Goal: Information Seeking & Learning: Learn about a topic

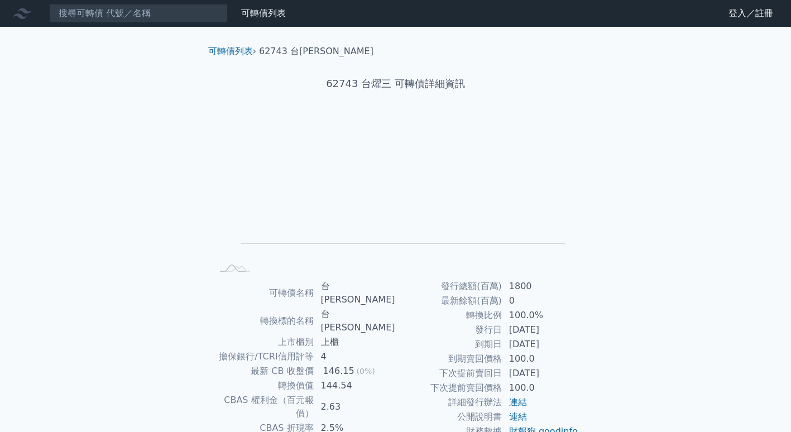
drag, startPoint x: 415, startPoint y: 296, endPoint x: 449, endPoint y: 278, distance: 38.4
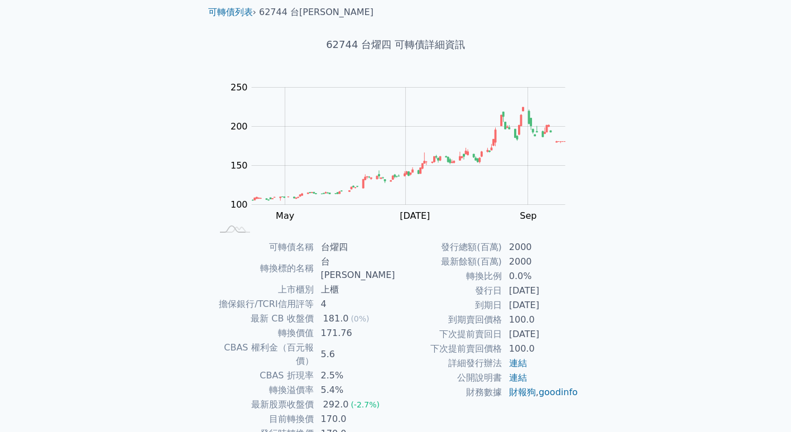
scroll to position [85, 0]
